Goal: Find specific page/section: Find specific page/section

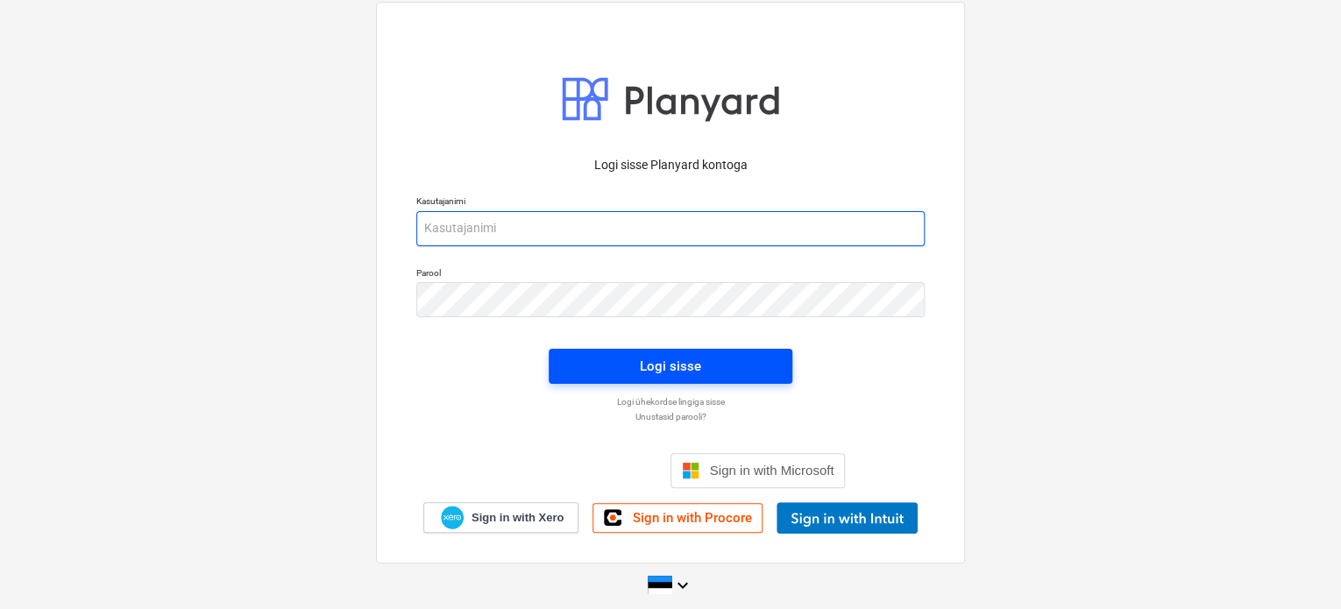
type input "[EMAIL_ADDRESS][DOMAIN_NAME]"
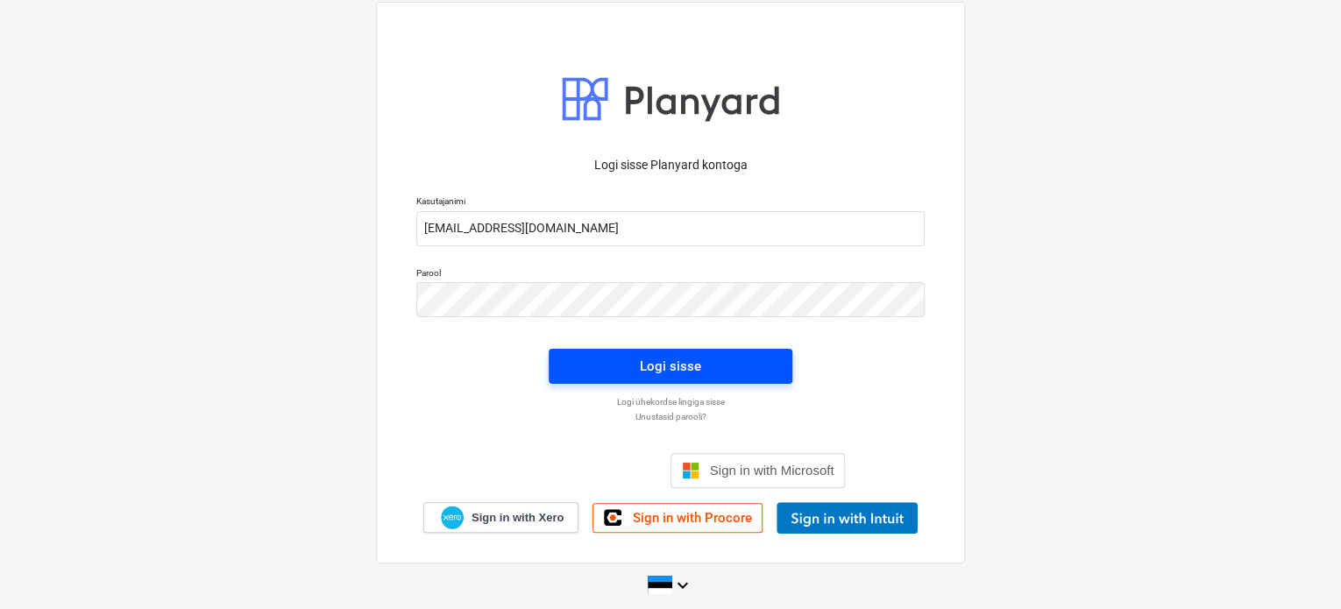
click at [635, 371] on span "Logi sisse" at bounding box center [671, 366] width 202 height 23
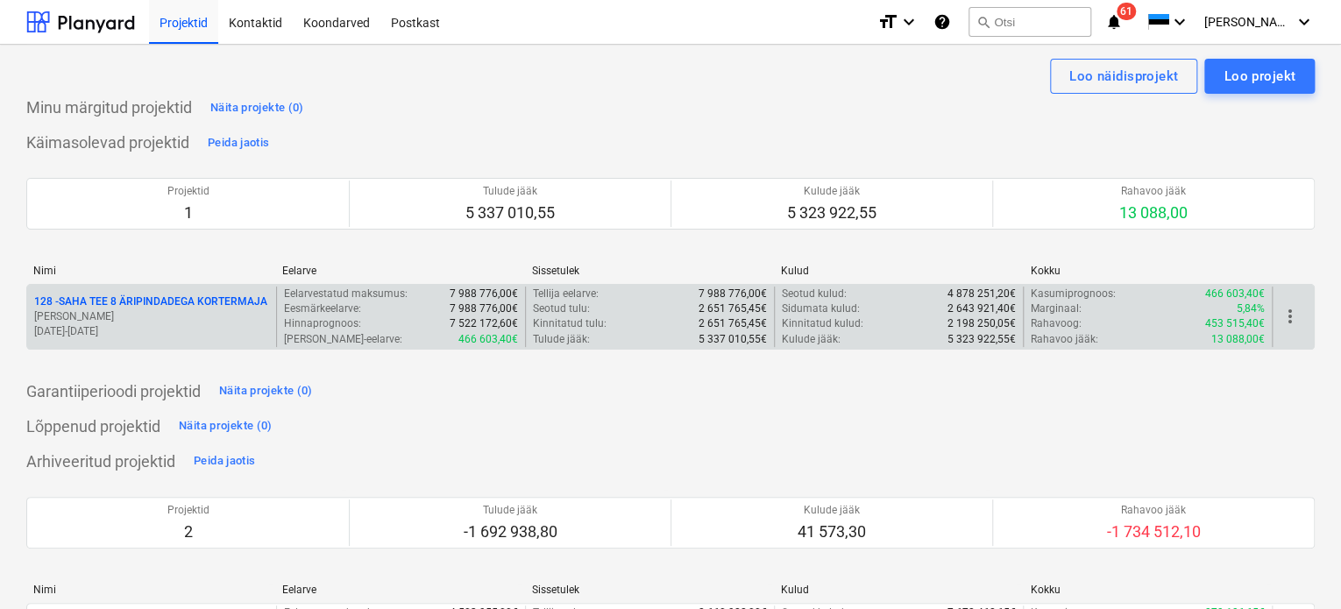
click at [140, 320] on p "[PERSON_NAME]" at bounding box center [151, 316] width 235 height 15
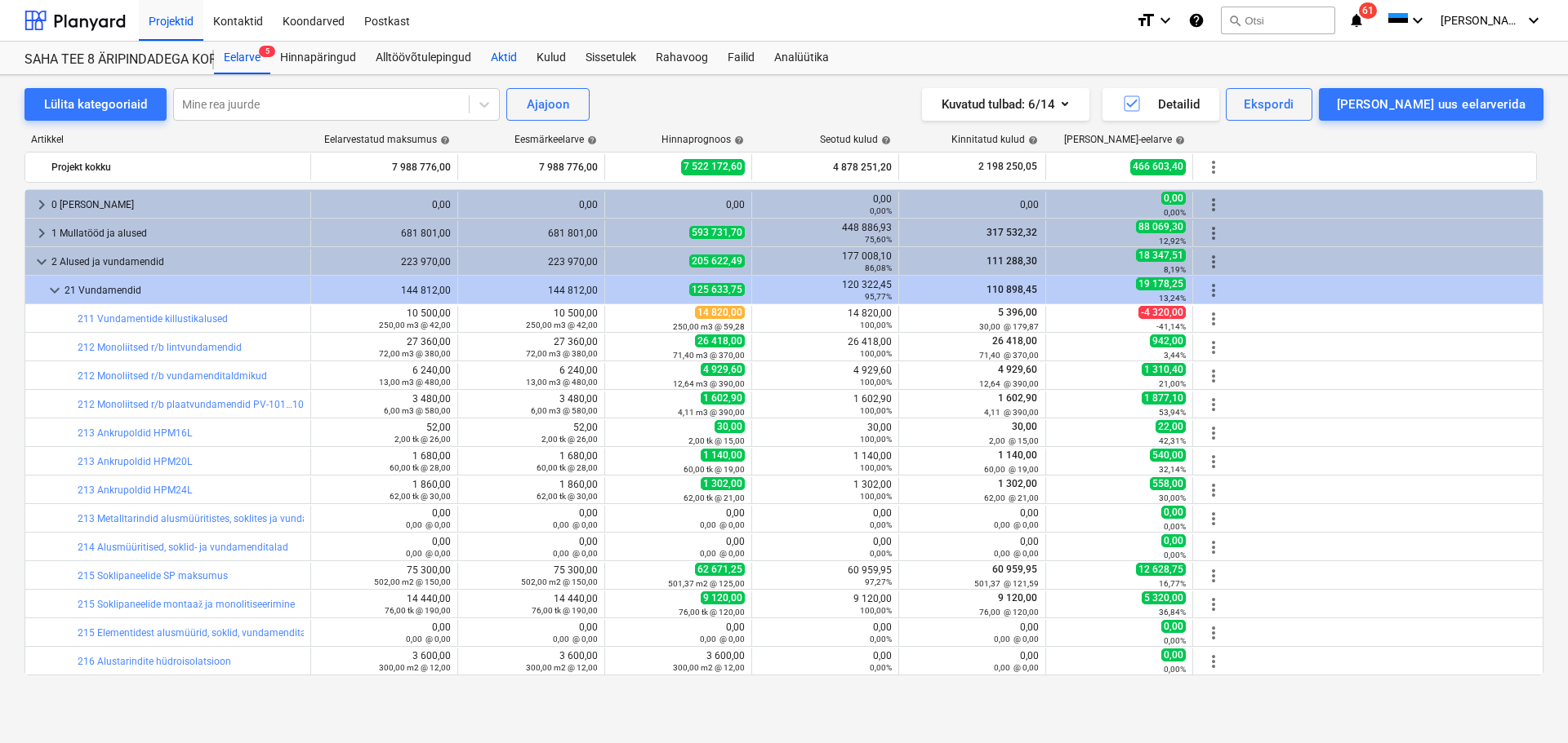
click at [481, 60] on div "Aktid" at bounding box center [503, 58] width 46 height 33
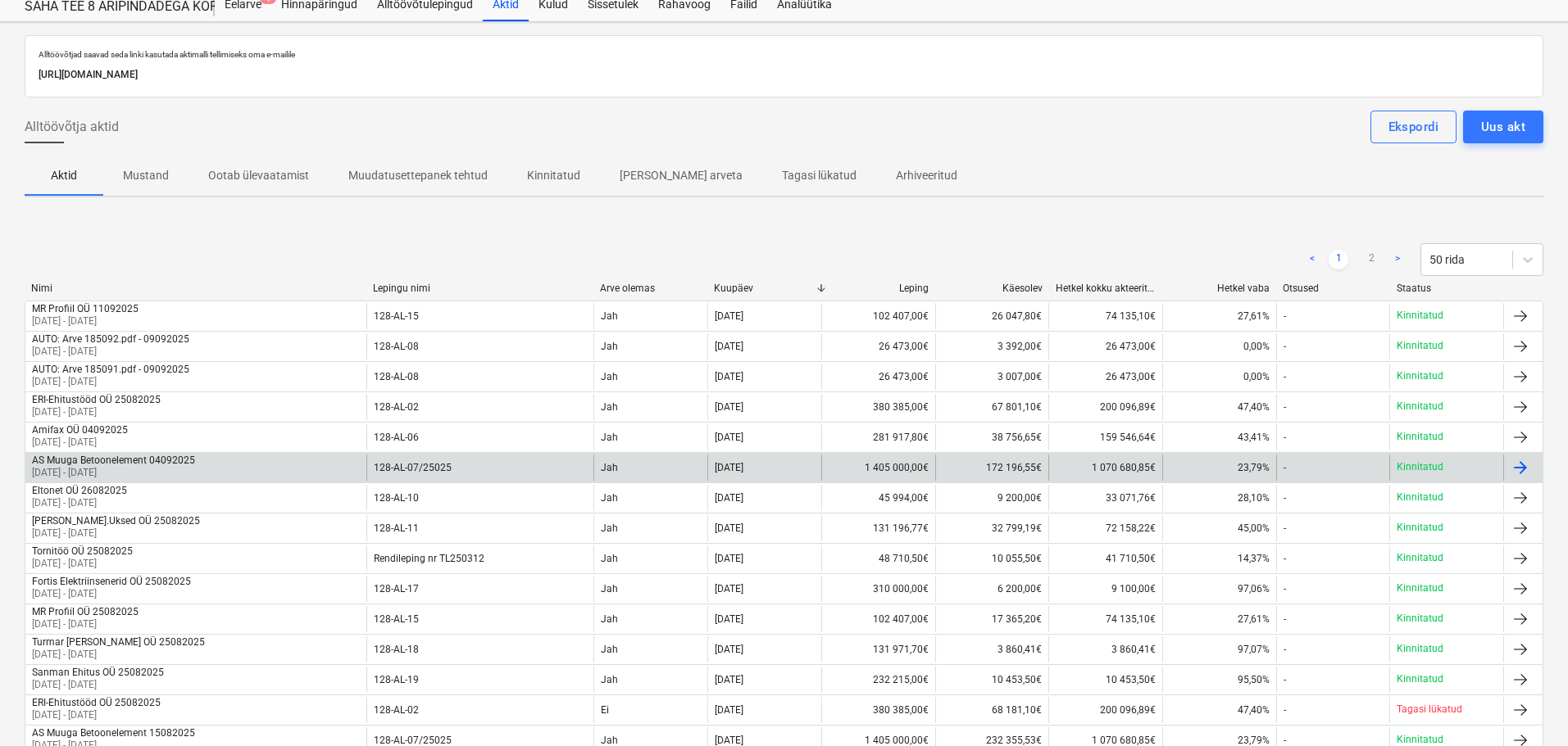
scroll to position [82, 0]
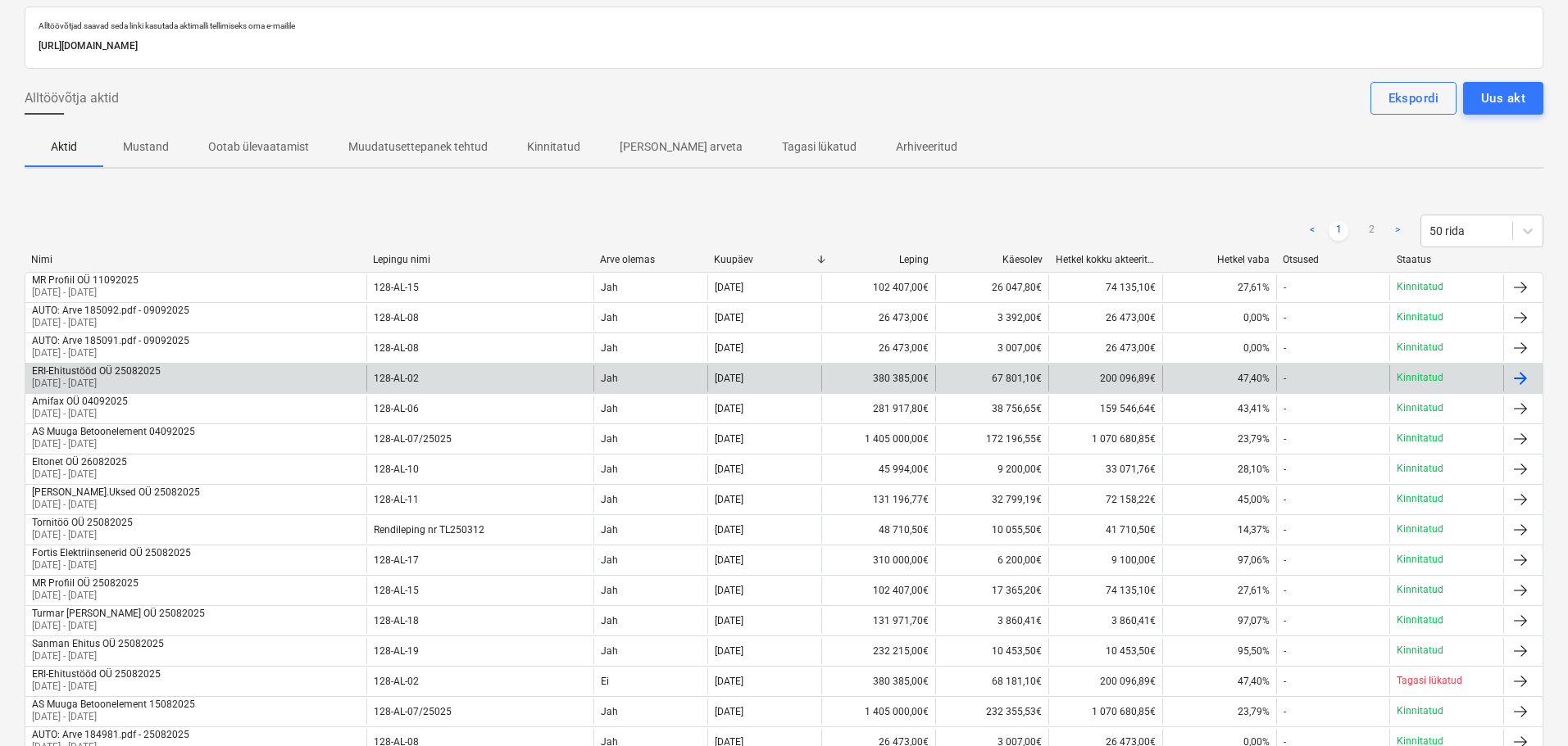
click at [285, 375] on div "ERI-Ehitustööd OÜ 25082025 [DATE] - [DATE]" at bounding box center [195, 379] width 341 height 26
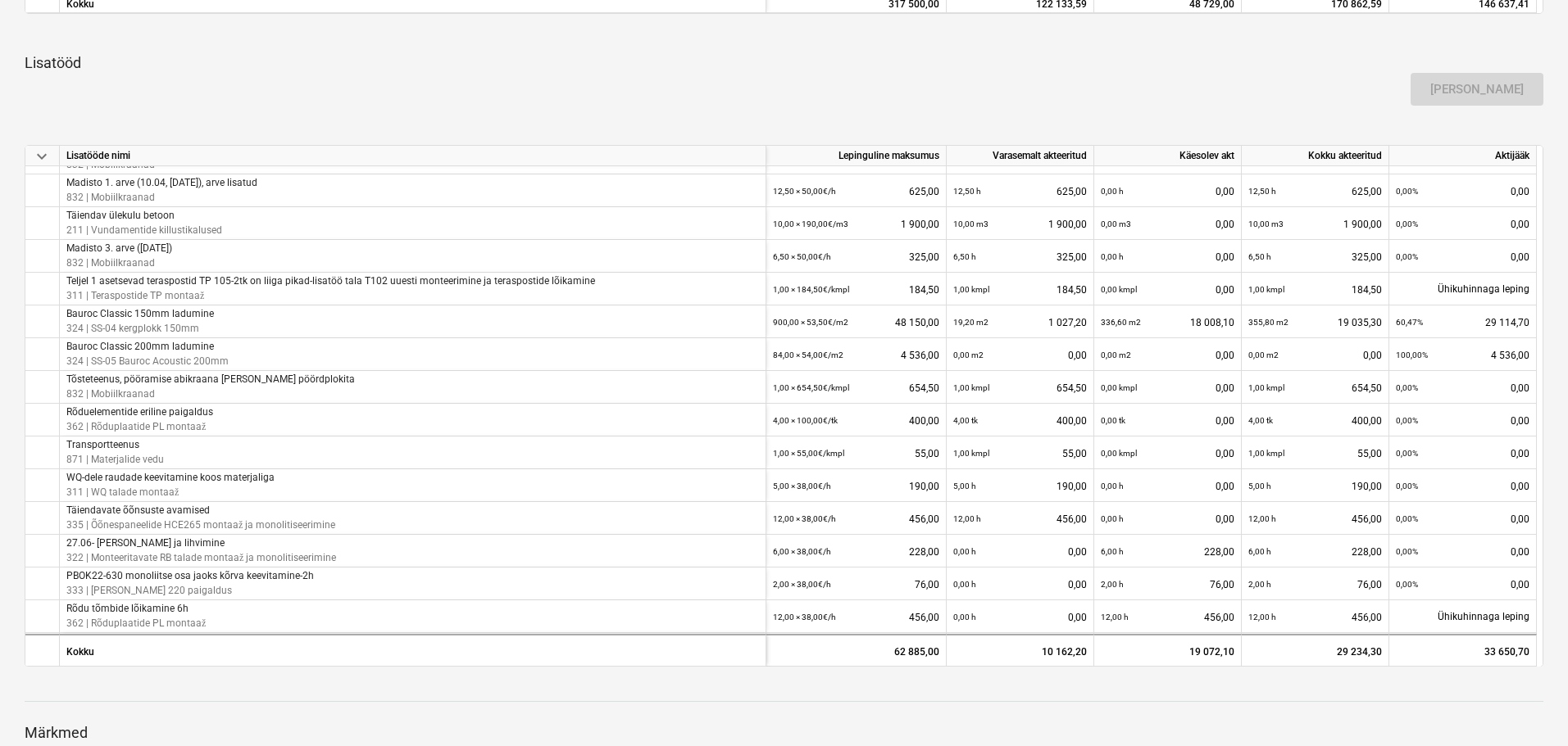
scroll to position [82, 0]
